Goal: Task Accomplishment & Management: Use online tool/utility

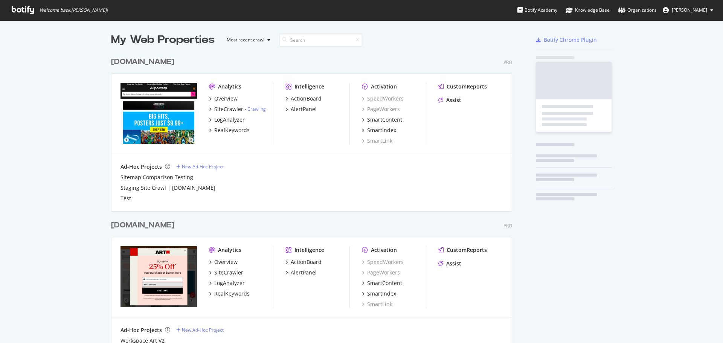
scroll to position [337, 711]
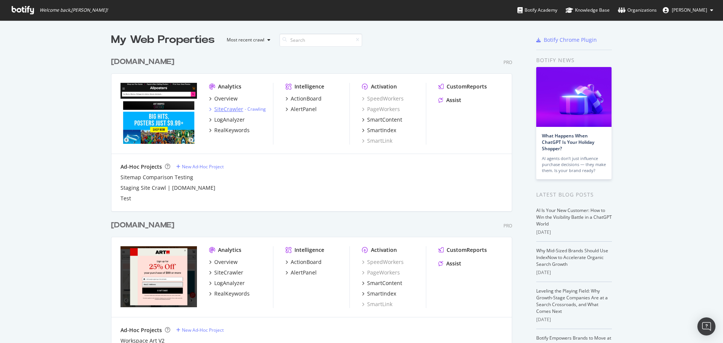
click at [221, 112] on div "SiteCrawler" at bounding box center [228, 109] width 29 height 8
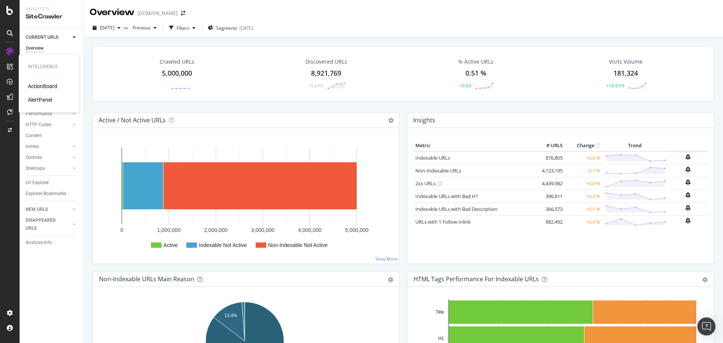
click at [49, 87] on div "ActionBoard" at bounding box center [42, 86] width 29 height 8
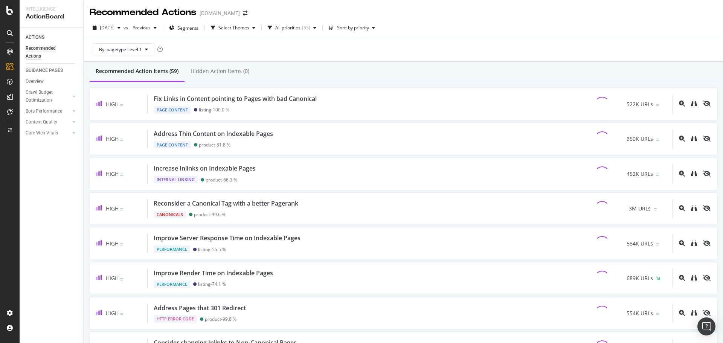
click at [522, 50] on div "By: pagetype Level 1" at bounding box center [403, 49] width 627 height 24
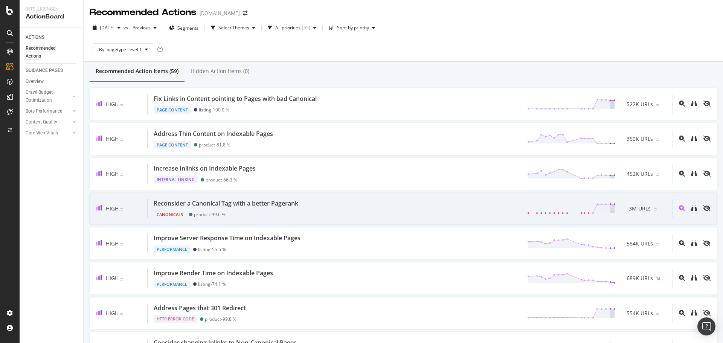
click at [309, 202] on div "Reconsider a Canonical Tag with a better Pagerank Canonicals product - 99.6 % 3…" at bounding box center [410, 208] width 525 height 19
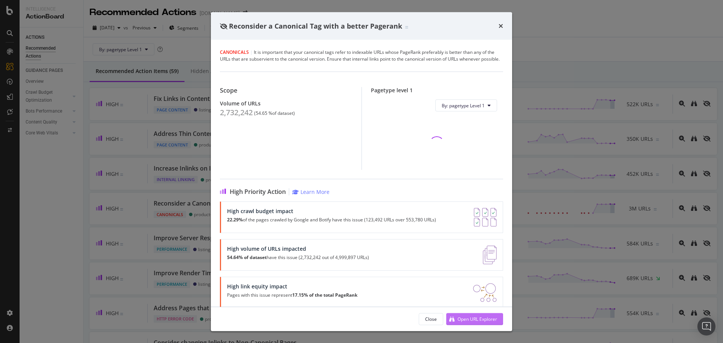
click at [483, 319] on div "Open URL Explorer" at bounding box center [477, 318] width 40 height 6
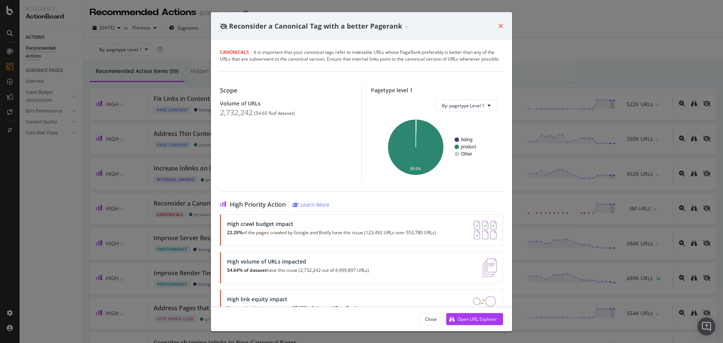
click at [502, 27] on icon "times" at bounding box center [500, 26] width 5 height 6
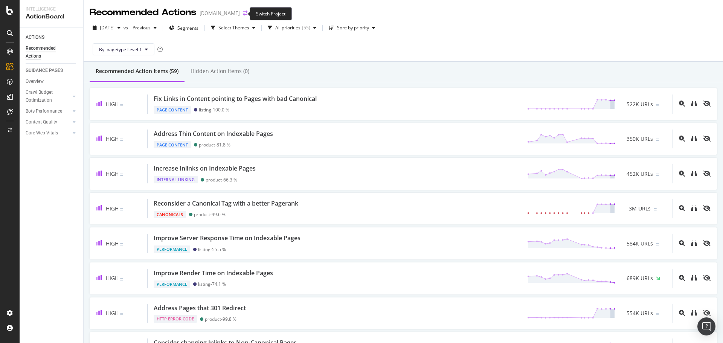
click at [243, 15] on icon "arrow-right-arrow-left" at bounding box center [245, 13] width 5 height 5
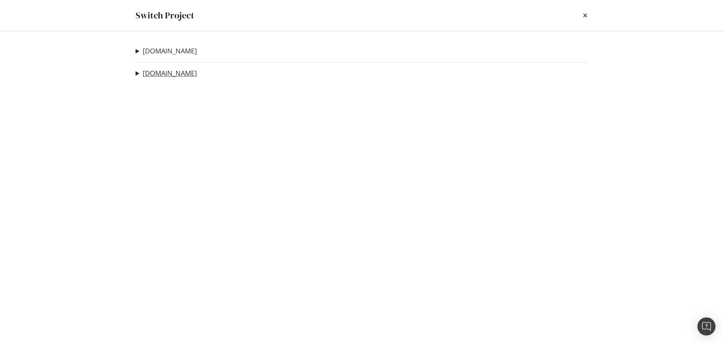
click at [161, 73] on link "[DOMAIN_NAME]" at bounding box center [170, 73] width 54 height 8
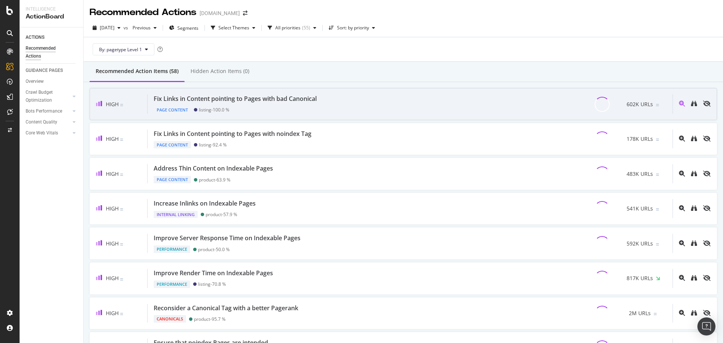
click at [275, 97] on div "Fix Links in Content pointing to Pages with bad Canonical" at bounding box center [235, 98] width 163 height 9
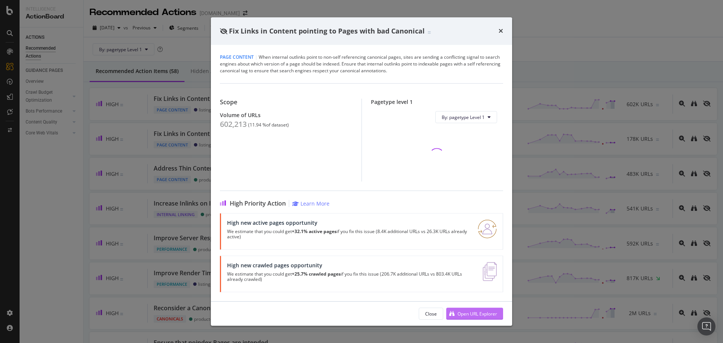
click at [485, 312] on div "Open URL Explorer" at bounding box center [477, 314] width 40 height 6
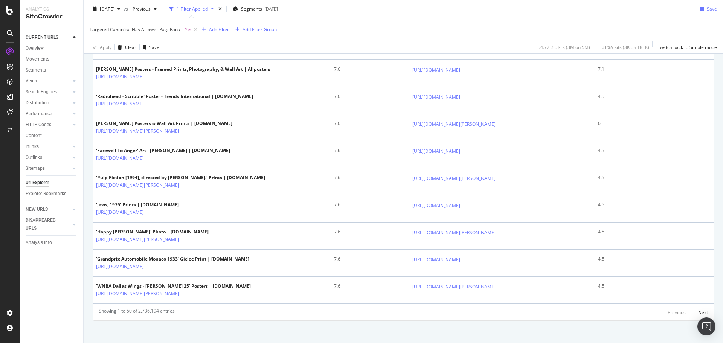
scroll to position [1749, 0]
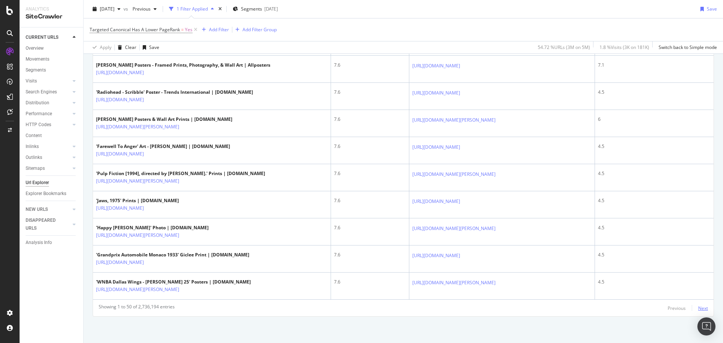
click at [698, 307] on div "Next" at bounding box center [703, 308] width 10 height 6
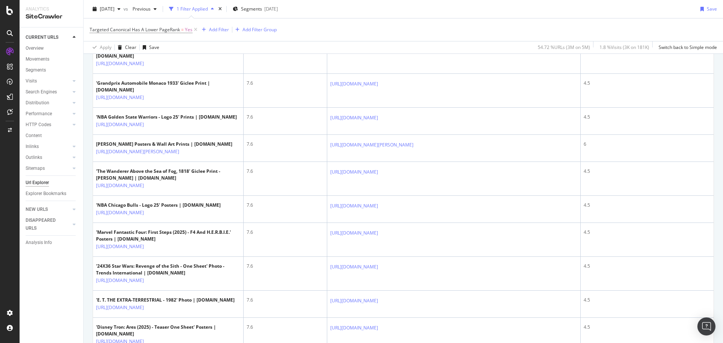
scroll to position [958, 0]
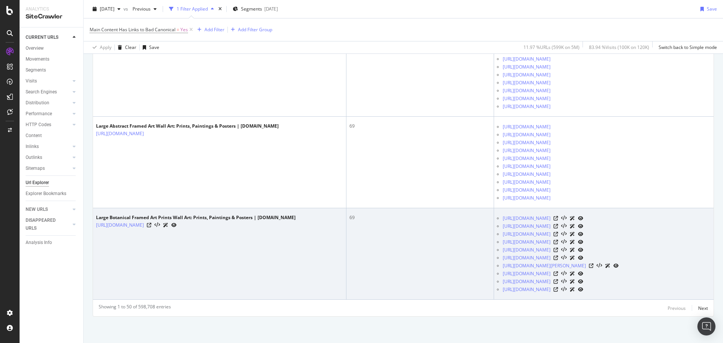
scroll to position [7124, 0]
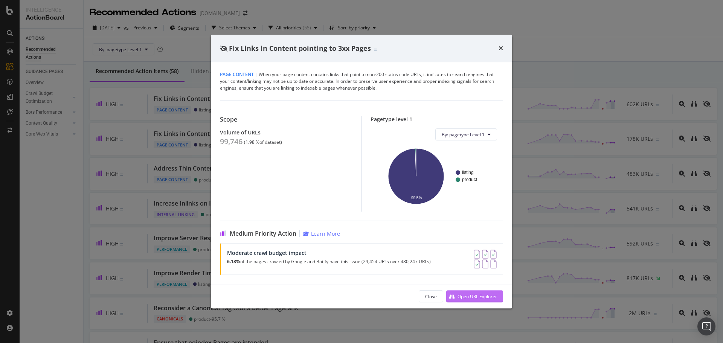
click at [489, 293] on div "Open URL Explorer" at bounding box center [477, 296] width 40 height 6
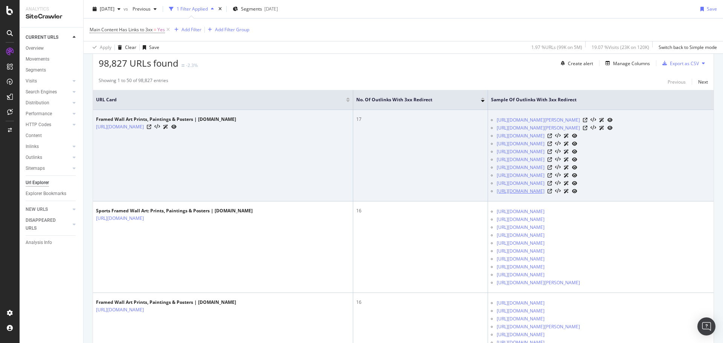
scroll to position [151, 0]
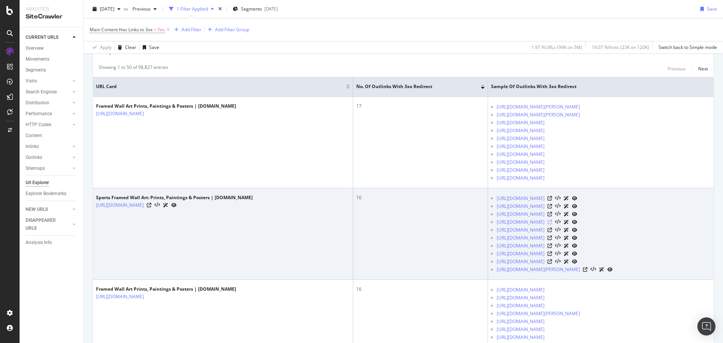
click at [552, 224] on icon at bounding box center [549, 222] width 5 height 5
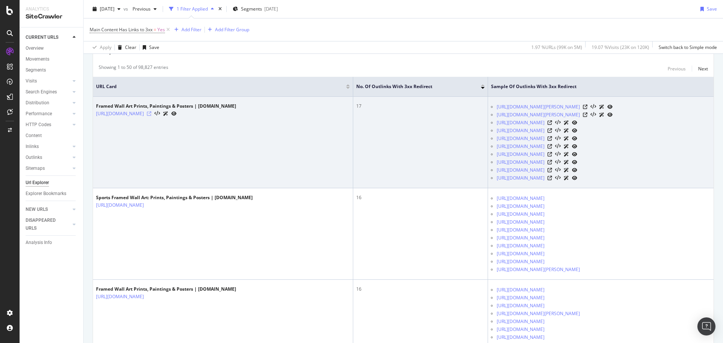
click at [151, 114] on icon at bounding box center [149, 113] width 5 height 5
